Goal: Task Accomplishment & Management: Manage account settings

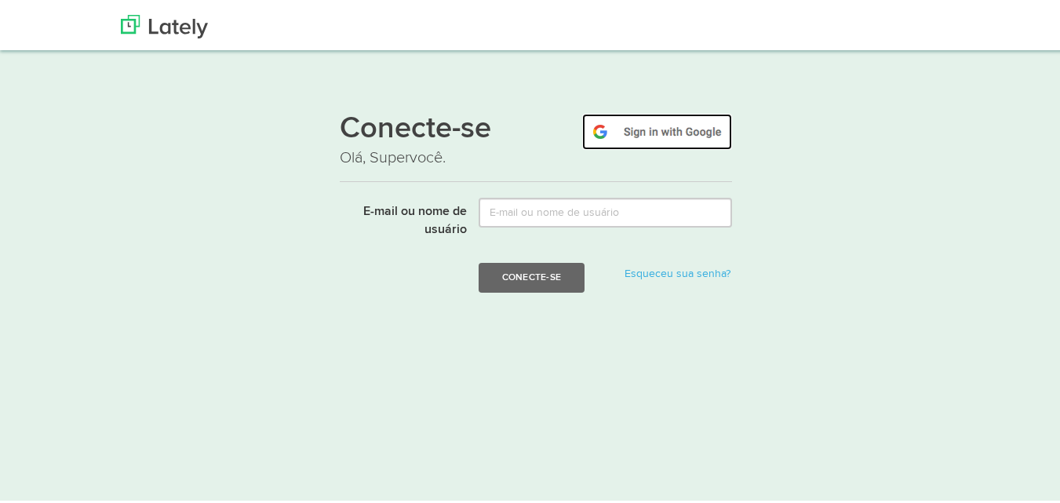
click at [667, 134] on img at bounding box center [657, 129] width 150 height 36
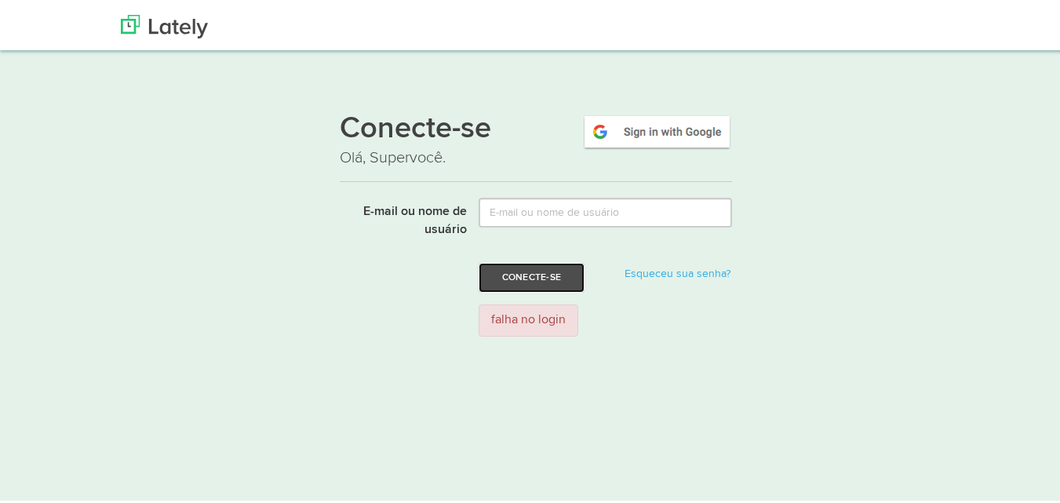
click at [558, 272] on button "Conecte-se" at bounding box center [532, 275] width 106 height 30
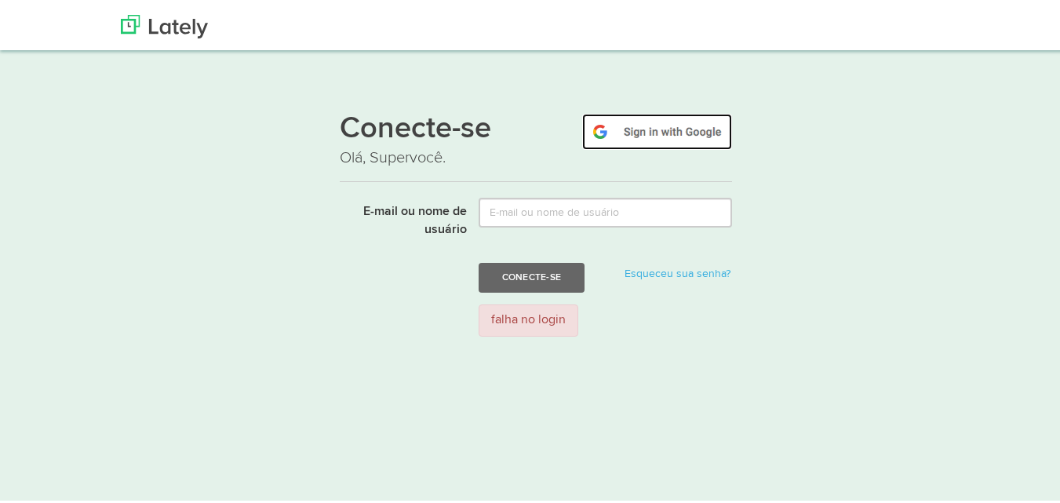
click at [661, 126] on img at bounding box center [657, 129] width 150 height 36
click at [655, 124] on img at bounding box center [657, 129] width 150 height 36
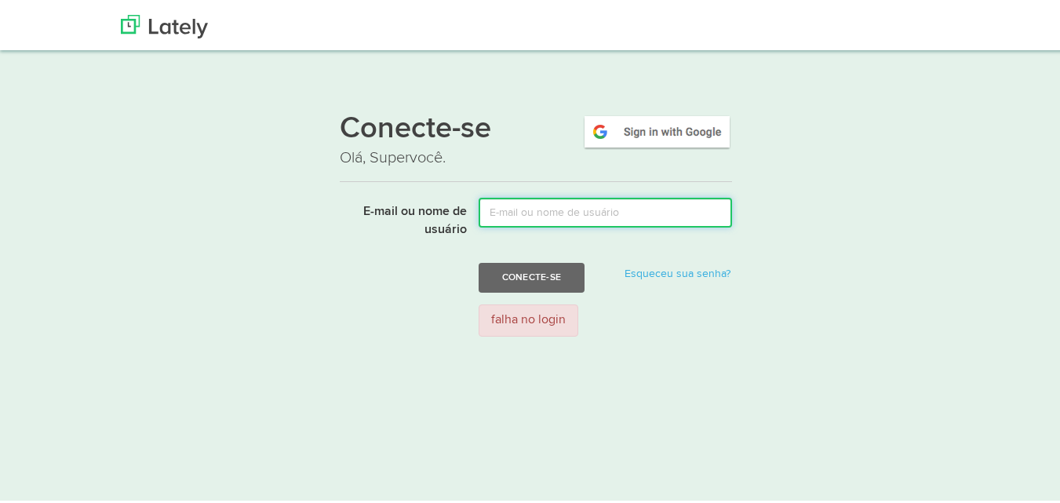
click at [639, 208] on input "E-mail ou nome de usuário" at bounding box center [605, 210] width 253 height 30
type input "deize"
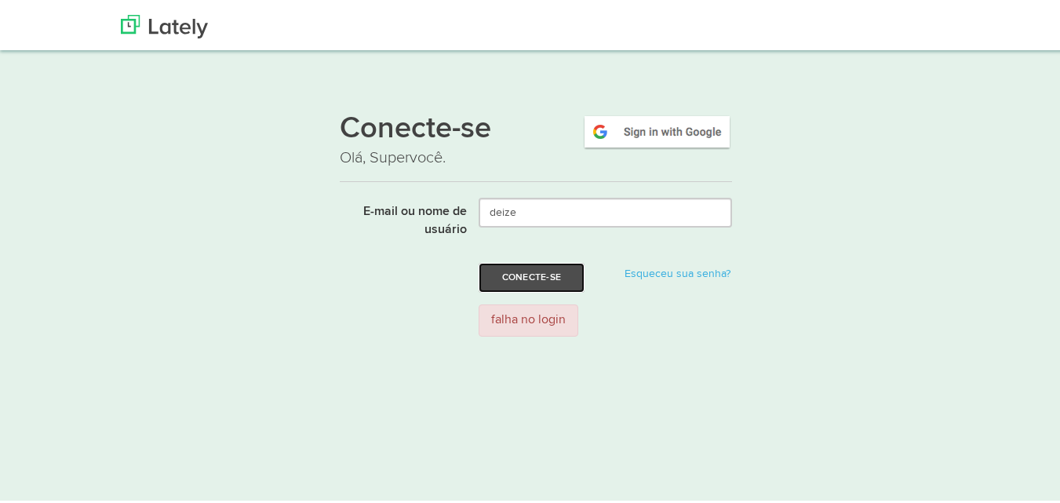
click at [543, 269] on font "Conecte-se" at bounding box center [531, 273] width 59 height 9
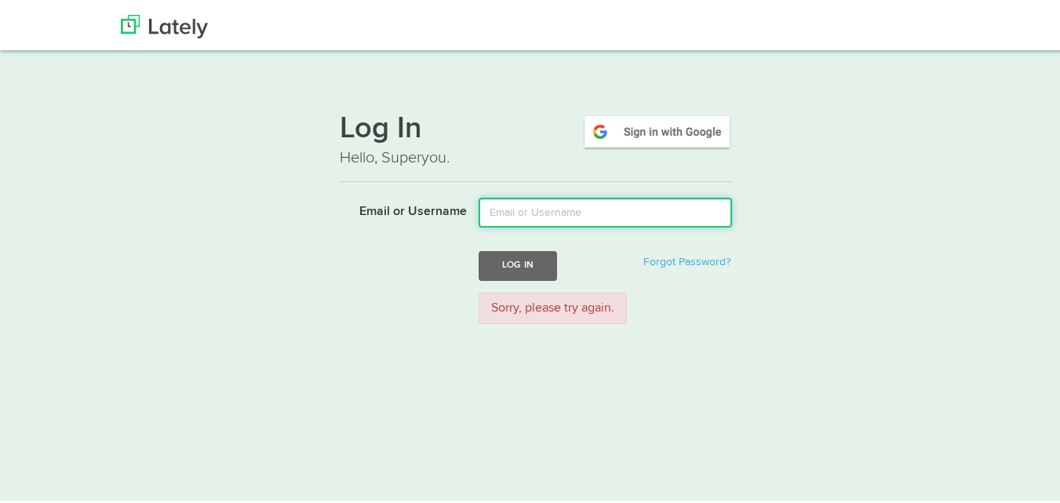
click at [559, 210] on input "Email or Username" at bounding box center [605, 210] width 253 height 30
type input "deize"
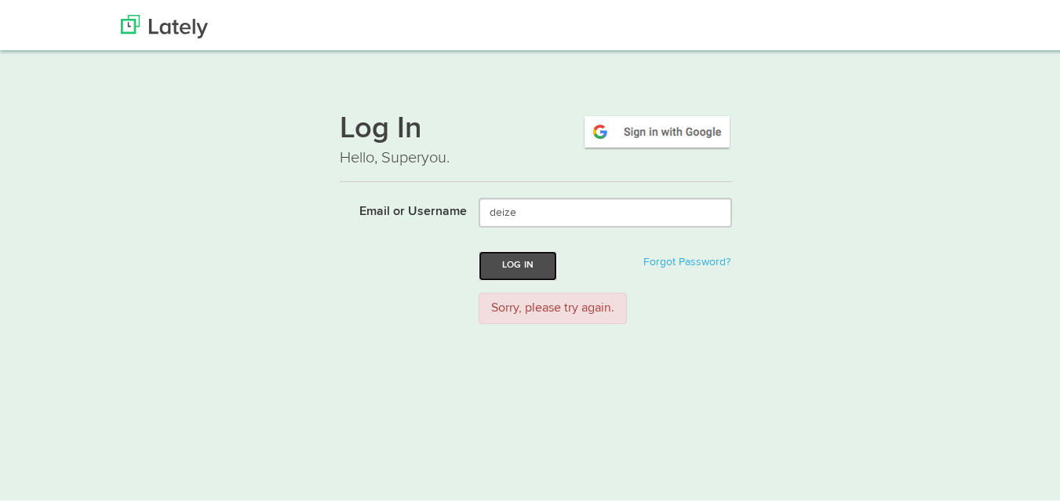
click at [540, 261] on button "Log In" at bounding box center [518, 262] width 78 height 29
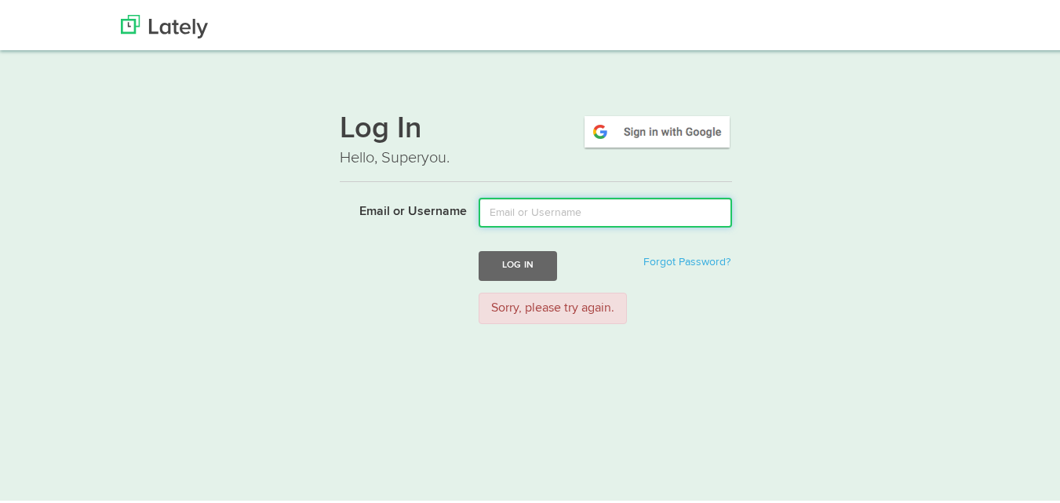
click at [552, 212] on input "Email or Username" at bounding box center [605, 210] width 253 height 30
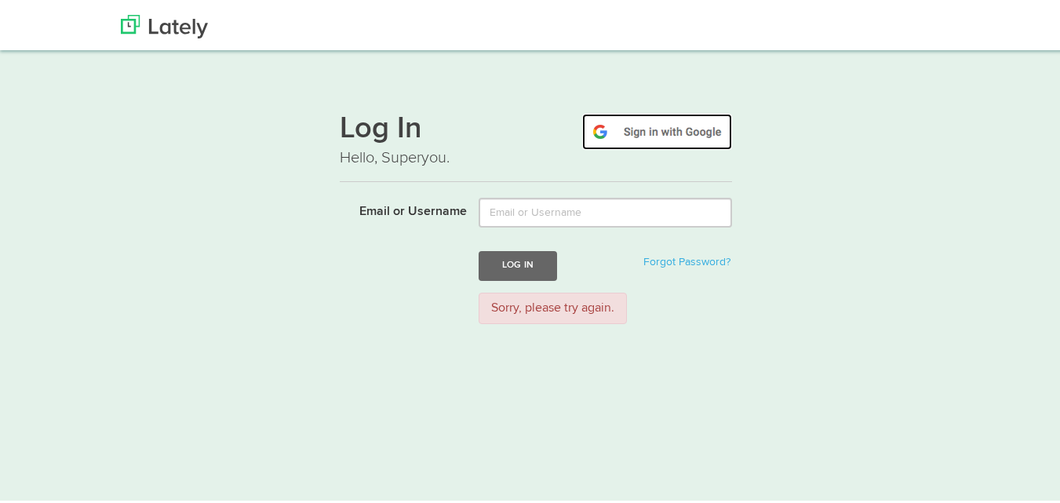
click at [649, 134] on img at bounding box center [657, 129] width 150 height 36
